Goal: Transaction & Acquisition: Purchase product/service

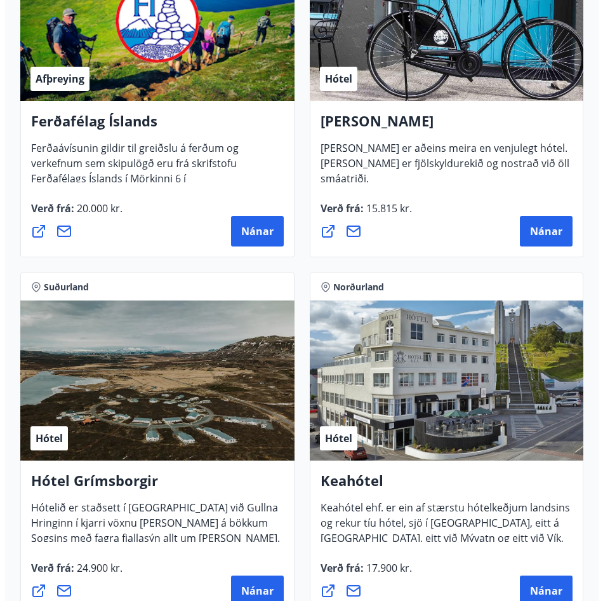
scroll to position [698, 0]
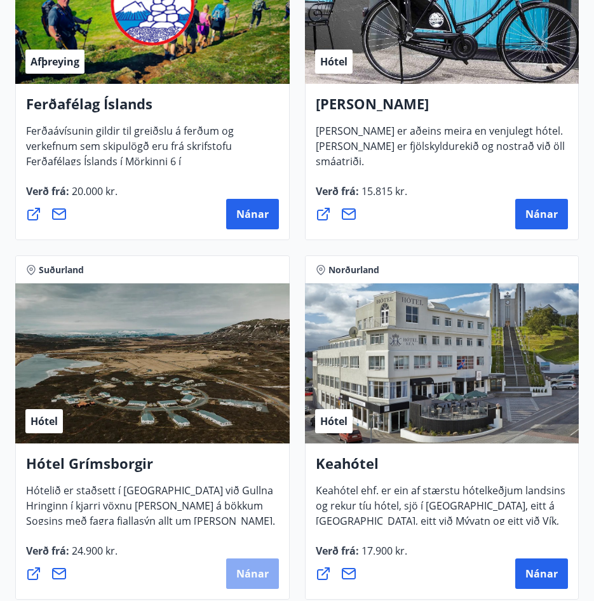
click at [263, 580] on span "Nánar" at bounding box center [252, 573] width 32 height 14
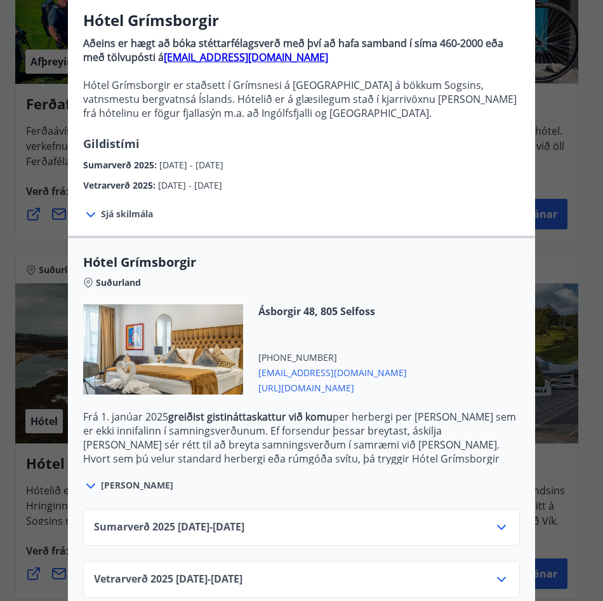
scroll to position [124, 0]
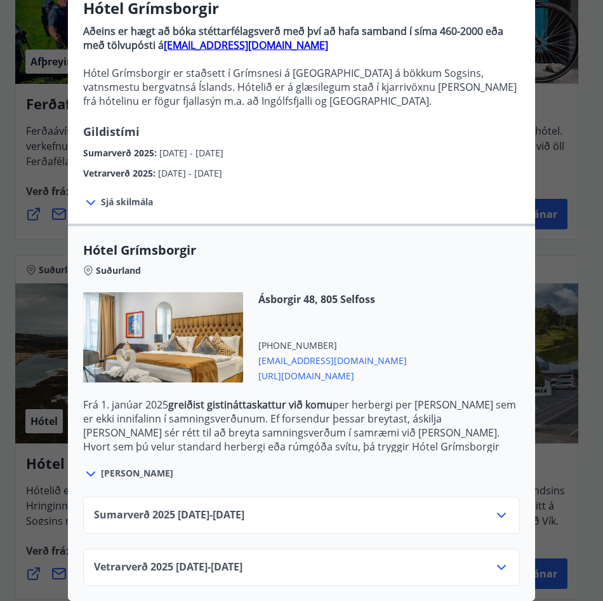
click at [497, 564] on icon at bounding box center [501, 566] width 9 height 5
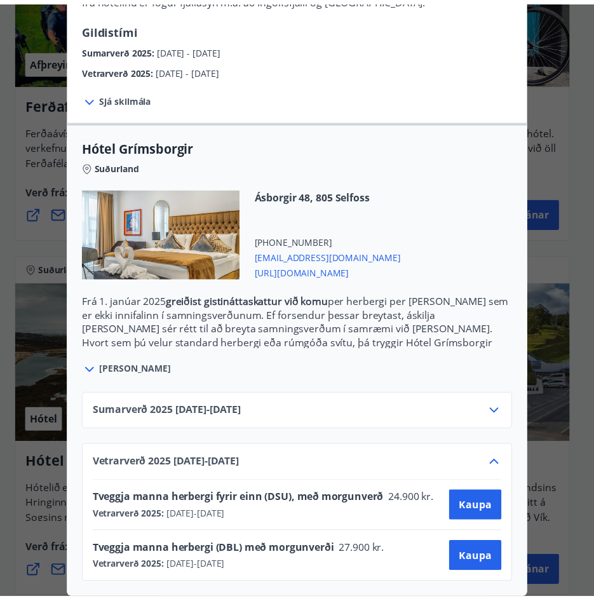
scroll to position [227, 0]
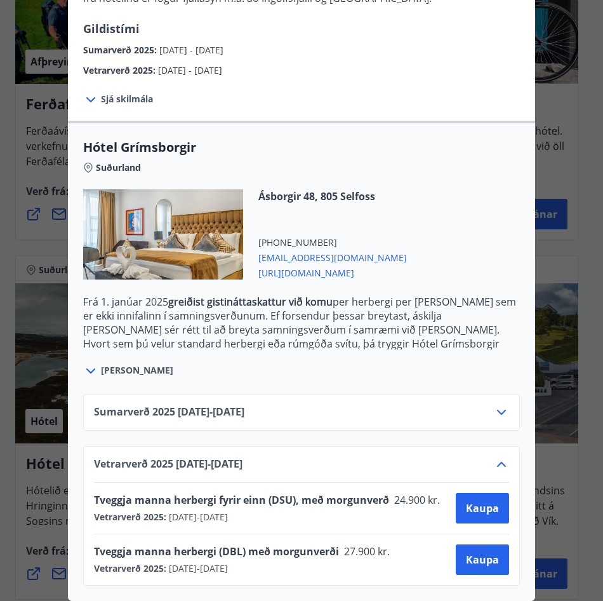
click at [349, 264] on span "[URL][DOMAIN_NAME]" at bounding box center [332, 271] width 149 height 15
click at [12, 63] on div "Hótel Grímsborgir Aðeins er hægt að bóka stéttarfélagsverð með því að hafa samb…" at bounding box center [301, 83] width 603 height 601
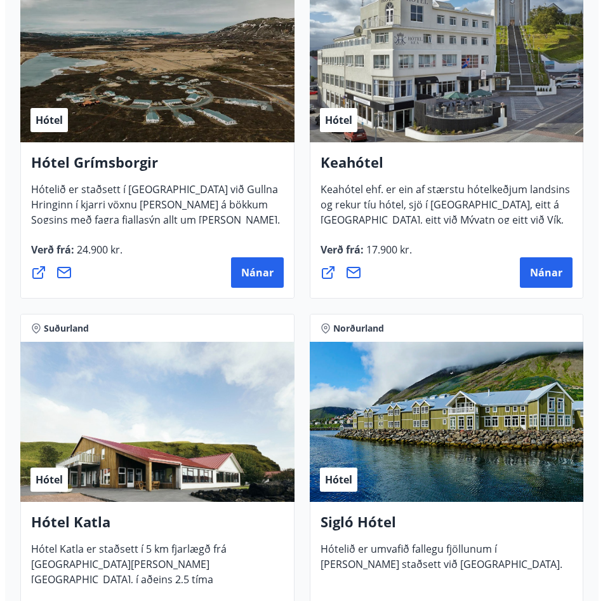
scroll to position [1079, 0]
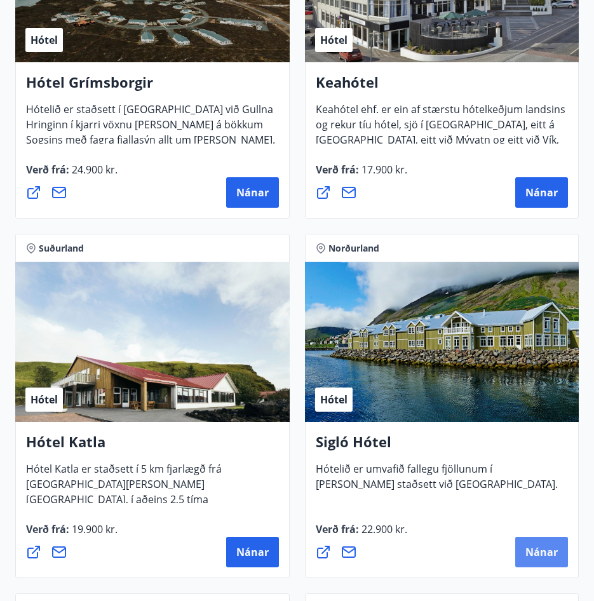
click at [539, 544] on button "Nánar" at bounding box center [541, 552] width 53 height 30
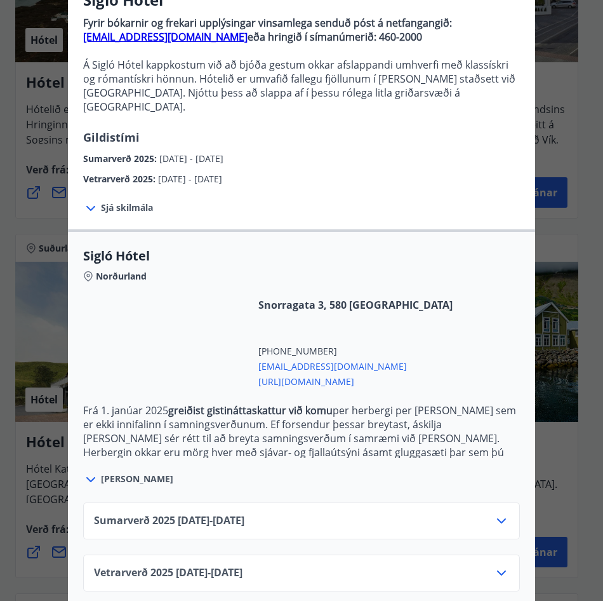
scroll to position [124, 0]
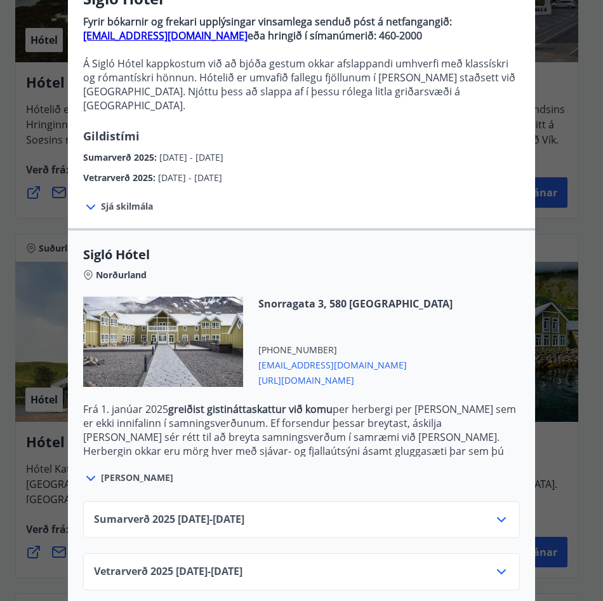
click at [382, 564] on div "Vetrarverð [PHONE_NUMBER][DATE] - [DATE]" at bounding box center [301, 576] width 415 height 25
click at [494, 564] on icon at bounding box center [501, 571] width 15 height 15
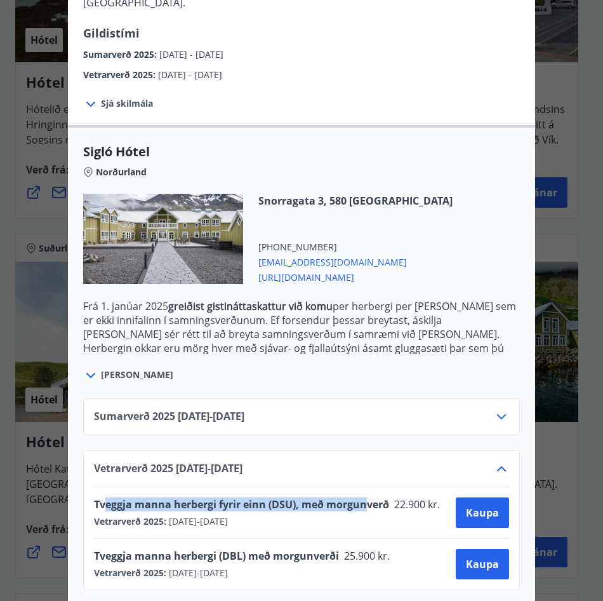
drag, startPoint x: 102, startPoint y: 490, endPoint x: 363, endPoint y: 492, distance: 260.3
click at [363, 497] on span "Tveggja manna herbergi fyrir einn (DSU), með morgunverð" at bounding box center [241, 504] width 295 height 14
drag, startPoint x: 363, startPoint y: 492, endPoint x: 342, endPoint y: 517, distance: 32.0
click at [342, 517] on div "Tveggja manna herbergi fyrir einn (DSU), með morgunverð 22.900 kr. Vetrarverð 2…" at bounding box center [301, 512] width 415 height 51
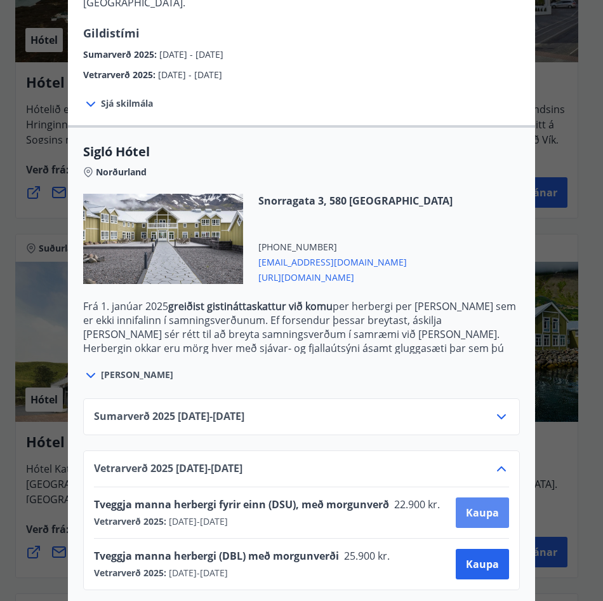
click at [466, 505] on span "Kaupa" at bounding box center [482, 512] width 33 height 14
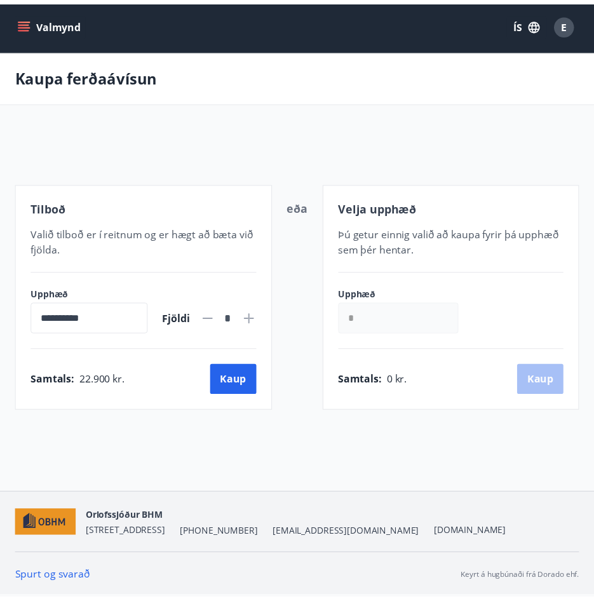
scroll to position [2, 0]
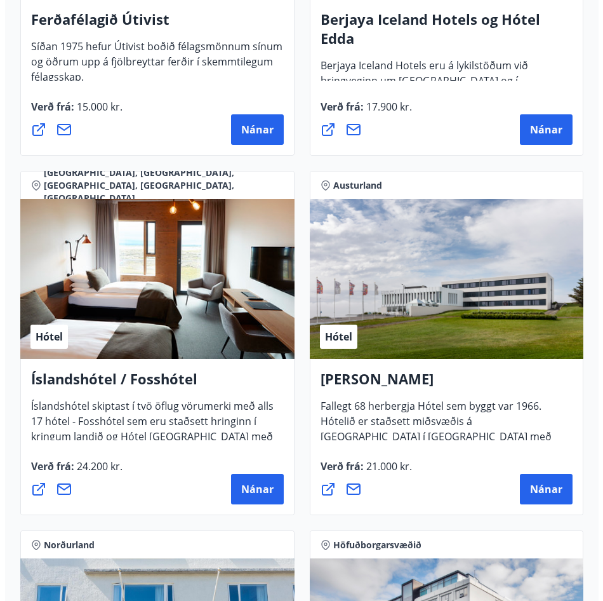
scroll to position [2288, 0]
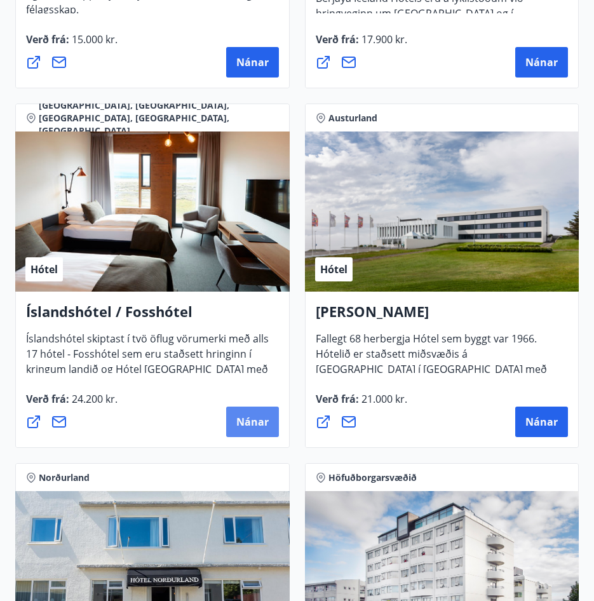
click at [271, 424] on button "Nánar" at bounding box center [252, 421] width 53 height 30
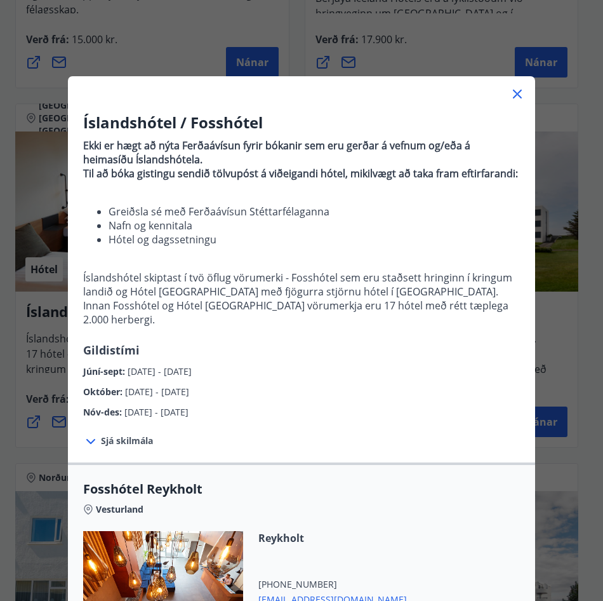
scroll to position [381, 0]
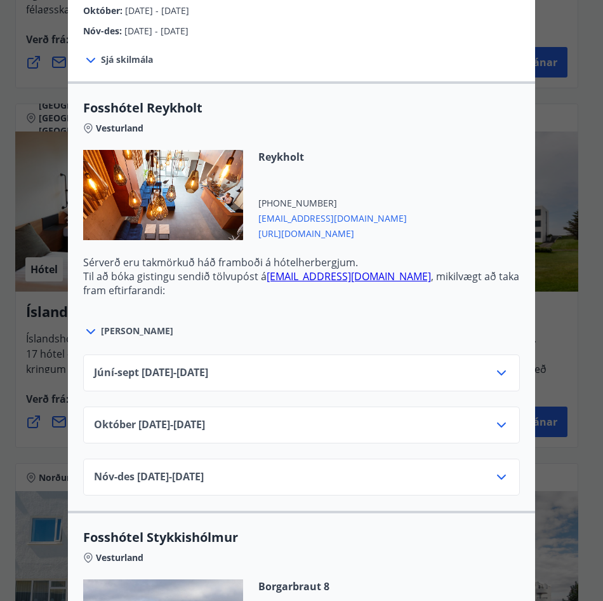
click at [498, 417] on icon at bounding box center [501, 424] width 15 height 15
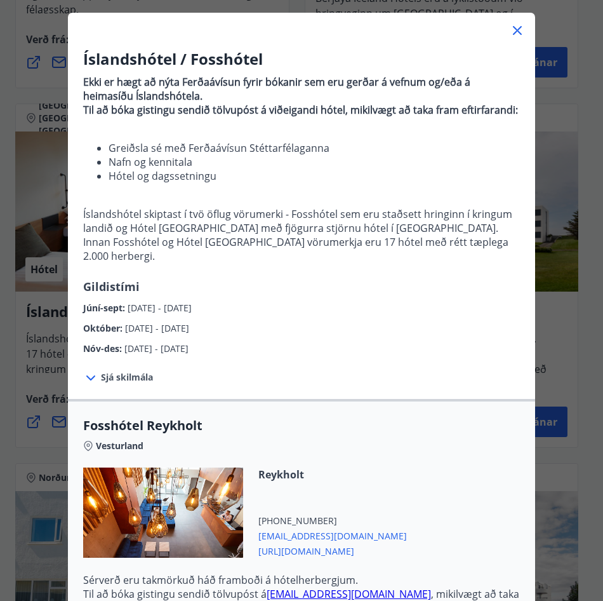
scroll to position [444, 0]
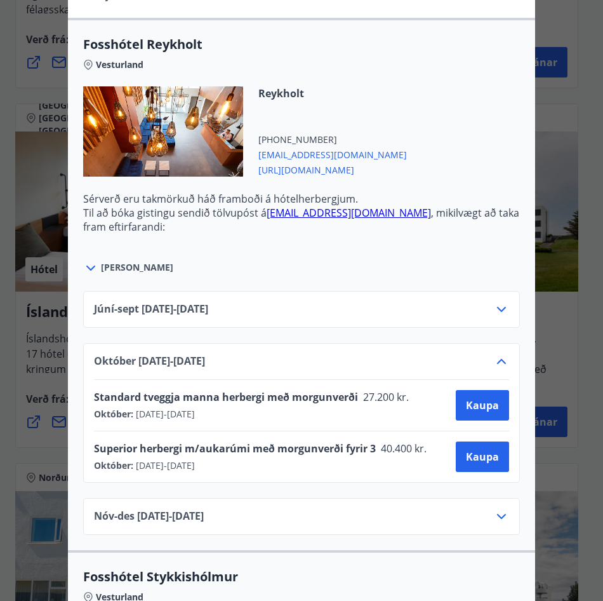
click at [501, 302] on icon at bounding box center [501, 309] width 15 height 15
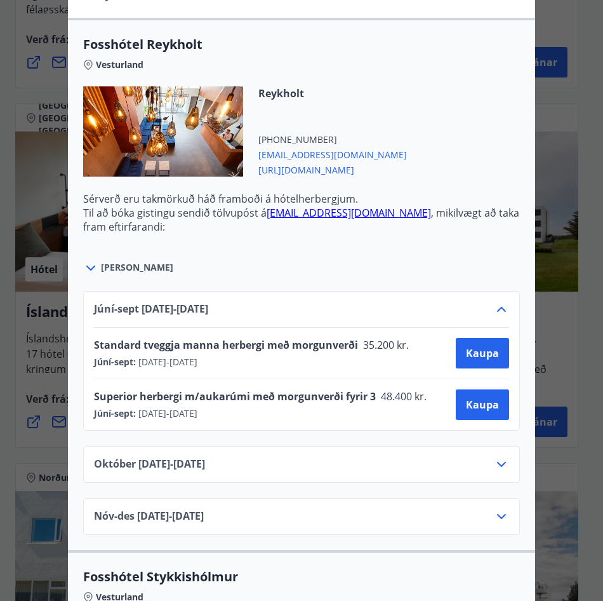
click at [448, 457] on div "[DATE]10.25 - [DATE]" at bounding box center [301, 469] width 415 height 25
click at [452, 457] on div "[DATE]10.25 - [DATE]" at bounding box center [301, 469] width 415 height 25
click at [497, 462] on icon at bounding box center [501, 464] width 9 height 5
